Goal: Communication & Community: Answer question/provide support

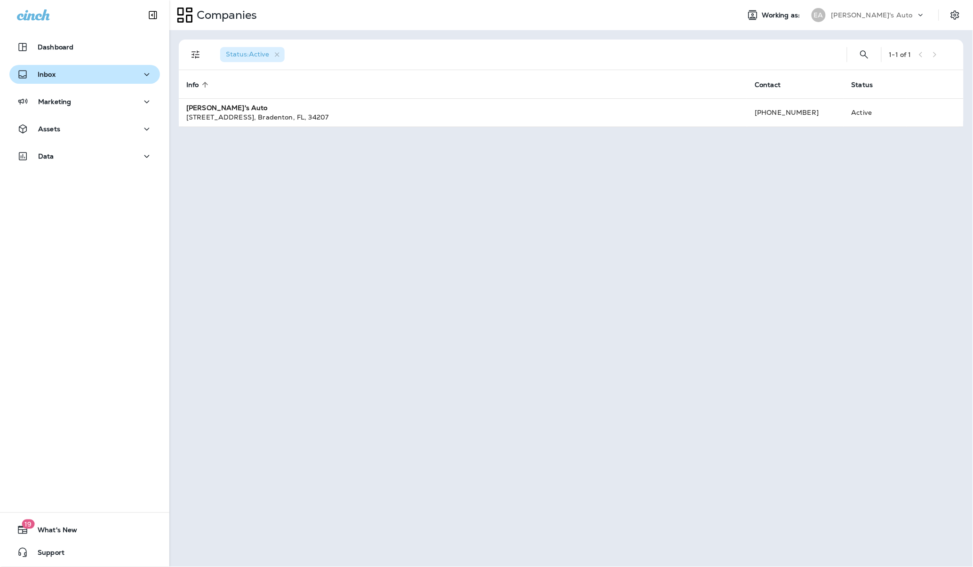
click at [45, 71] on p "Inbox" at bounding box center [47, 75] width 18 height 8
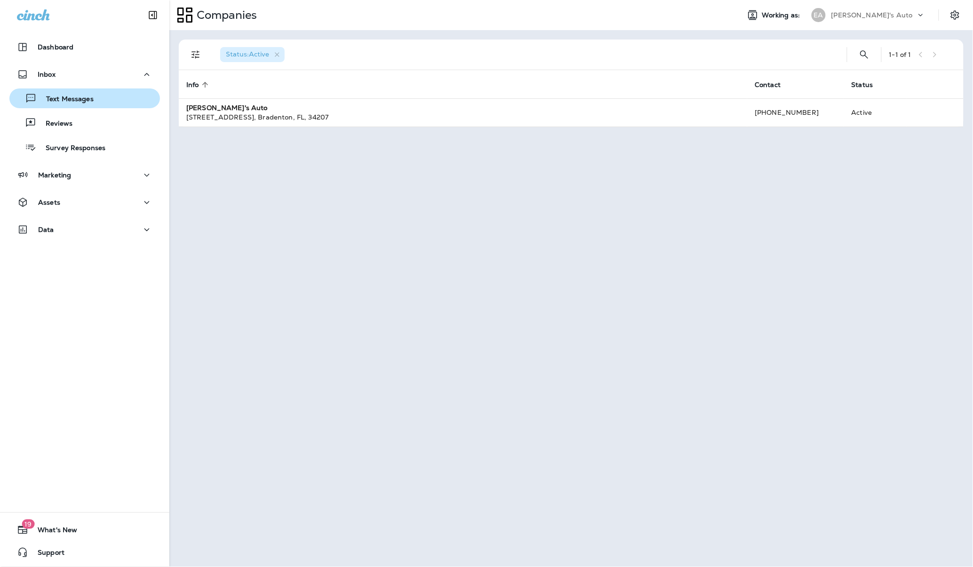
click at [55, 105] on div "Text Messages" at bounding box center [53, 98] width 80 height 14
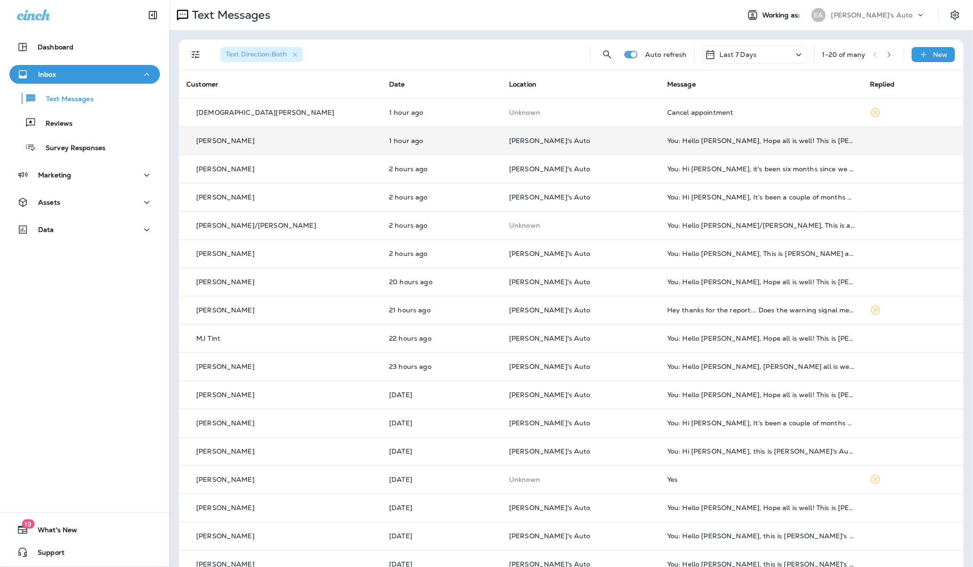
click at [660, 152] on td "You: Hello [PERSON_NAME], Hope all is well! This is [PERSON_NAME] from [PERSON_…" at bounding box center [761, 141] width 203 height 28
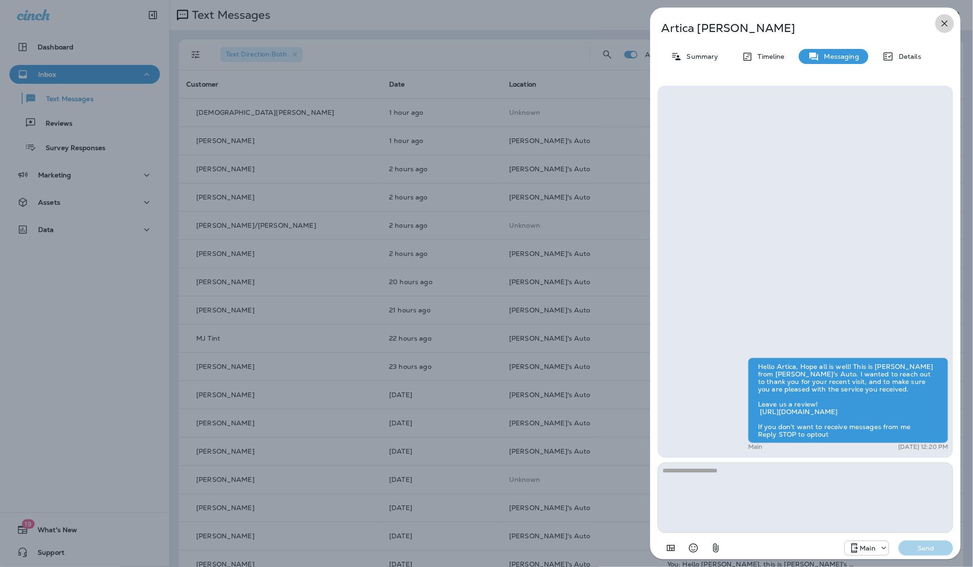
click at [944, 26] on icon "button" at bounding box center [945, 23] width 11 height 11
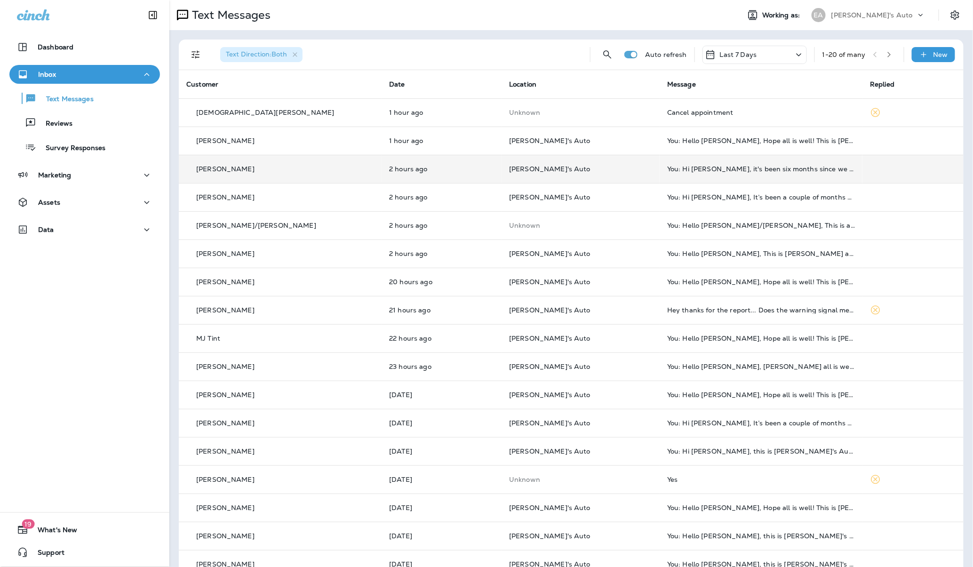
click at [547, 180] on td "[PERSON_NAME]'s Auto" at bounding box center [581, 169] width 158 height 28
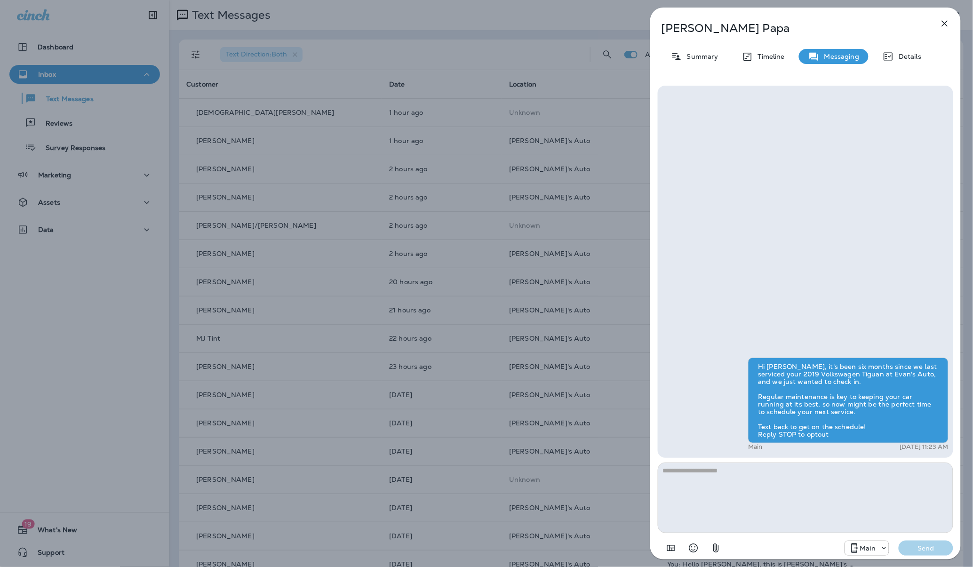
click at [942, 31] on button "button" at bounding box center [945, 23] width 19 height 19
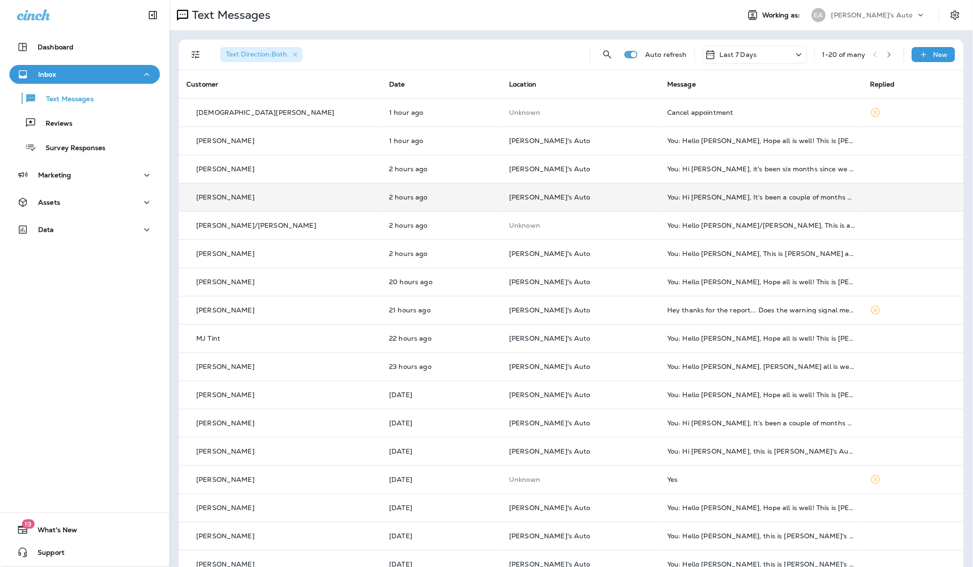
click at [554, 201] on td "[PERSON_NAME]'s Auto" at bounding box center [581, 197] width 158 height 28
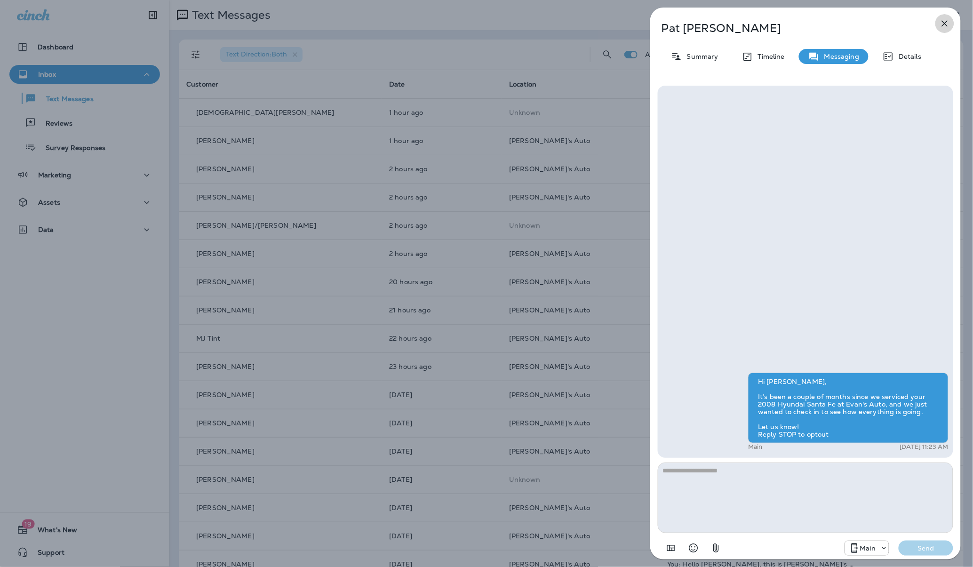
click at [949, 23] on icon "button" at bounding box center [945, 23] width 11 height 11
